Goal: Task Accomplishment & Management: Manage account settings

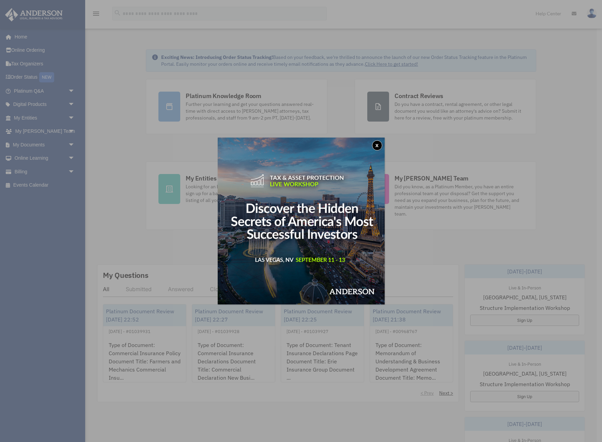
click at [373, 147] on button "x" at bounding box center [377, 145] width 10 height 10
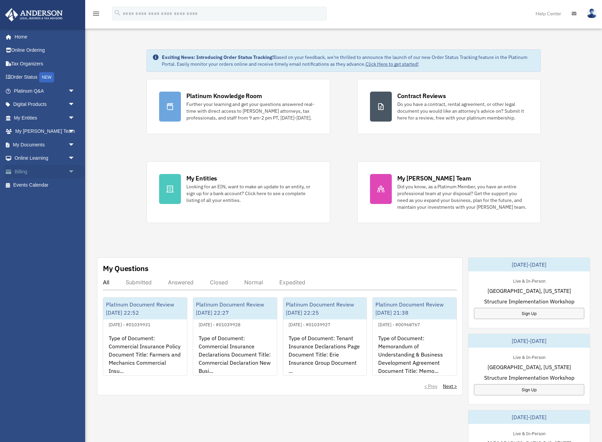
click at [34, 165] on link "Billing arrow_drop_down" at bounding box center [45, 172] width 80 height 14
click at [71, 171] on span "arrow_drop_down" at bounding box center [75, 172] width 14 height 14
click at [45, 197] on link "Past Invoices" at bounding box center [48, 199] width 76 height 14
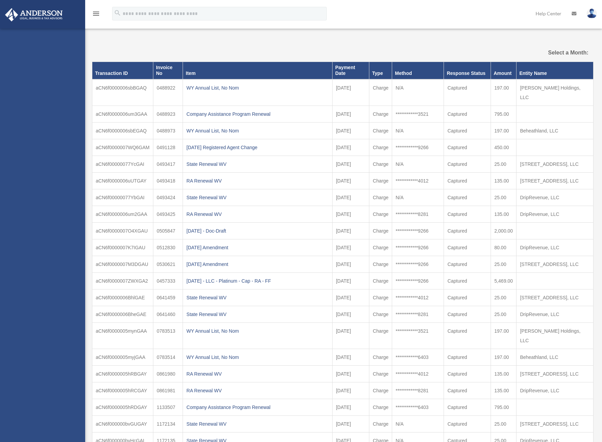
select select
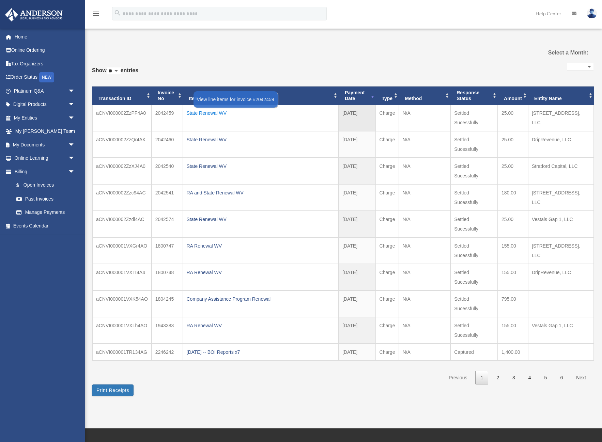
click at [221, 114] on div "State Renewal WV" at bounding box center [261, 113] width 149 height 10
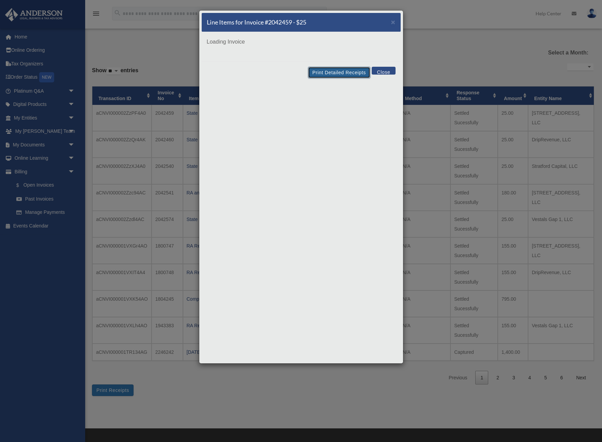
click at [349, 74] on button "Print Detailed Receipts" at bounding box center [339, 73] width 62 height 12
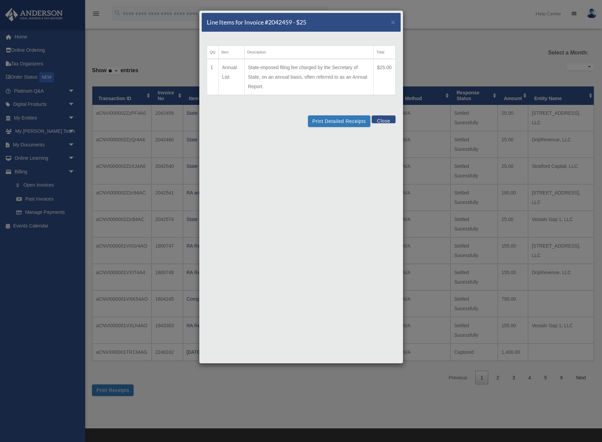
click at [445, 206] on div "Line Items for Invoice #2042459 - $25 × Qty Item Description Total 1 Annual Lis…" at bounding box center [301, 221] width 602 height 442
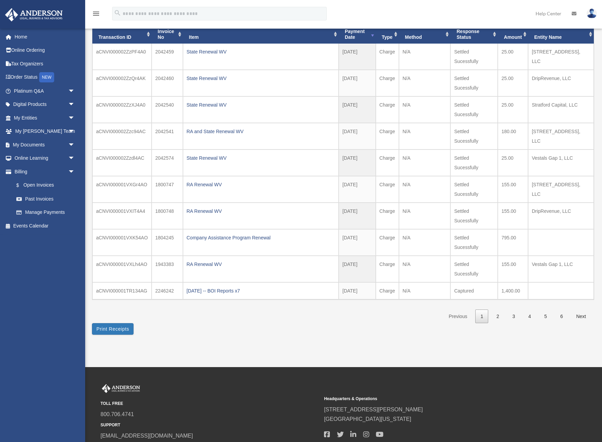
scroll to position [114, 0]
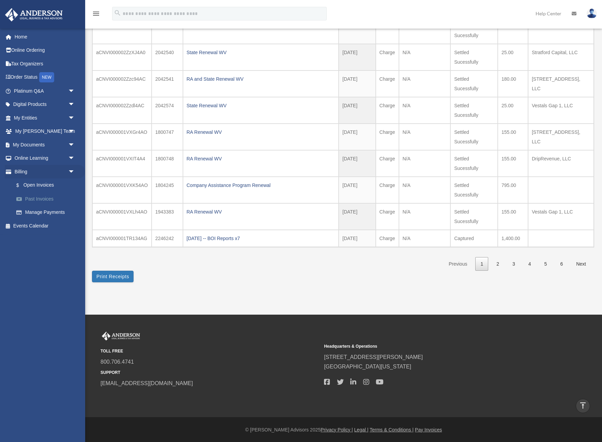
click at [56, 193] on link "Past Invoices" at bounding box center [48, 199] width 76 height 14
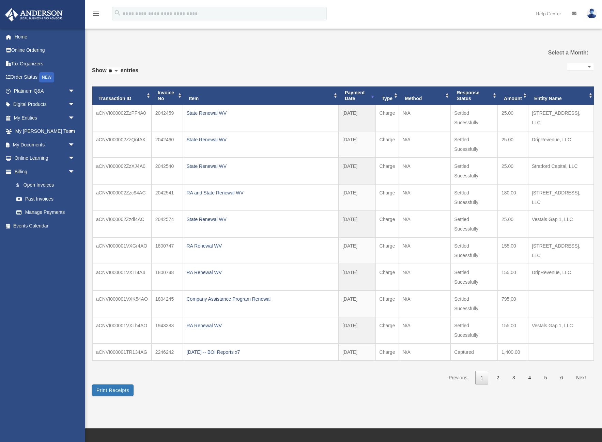
select select
click at [215, 115] on div "State Renewal WV" at bounding box center [261, 113] width 149 height 10
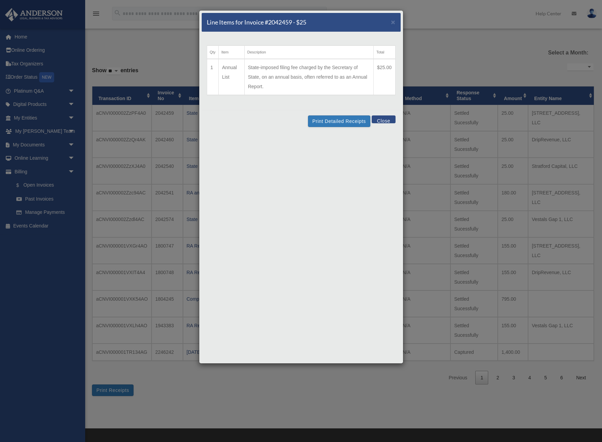
click at [332, 114] on div "Print Detailed Receipts Close" at bounding box center [301, 121] width 199 height 22
click at [332, 119] on button "Print Detailed Receipts" at bounding box center [339, 121] width 62 height 12
click at [393, 22] on span "×" at bounding box center [393, 22] width 4 height 8
